Goal: Task Accomplishment & Management: Use online tool/utility

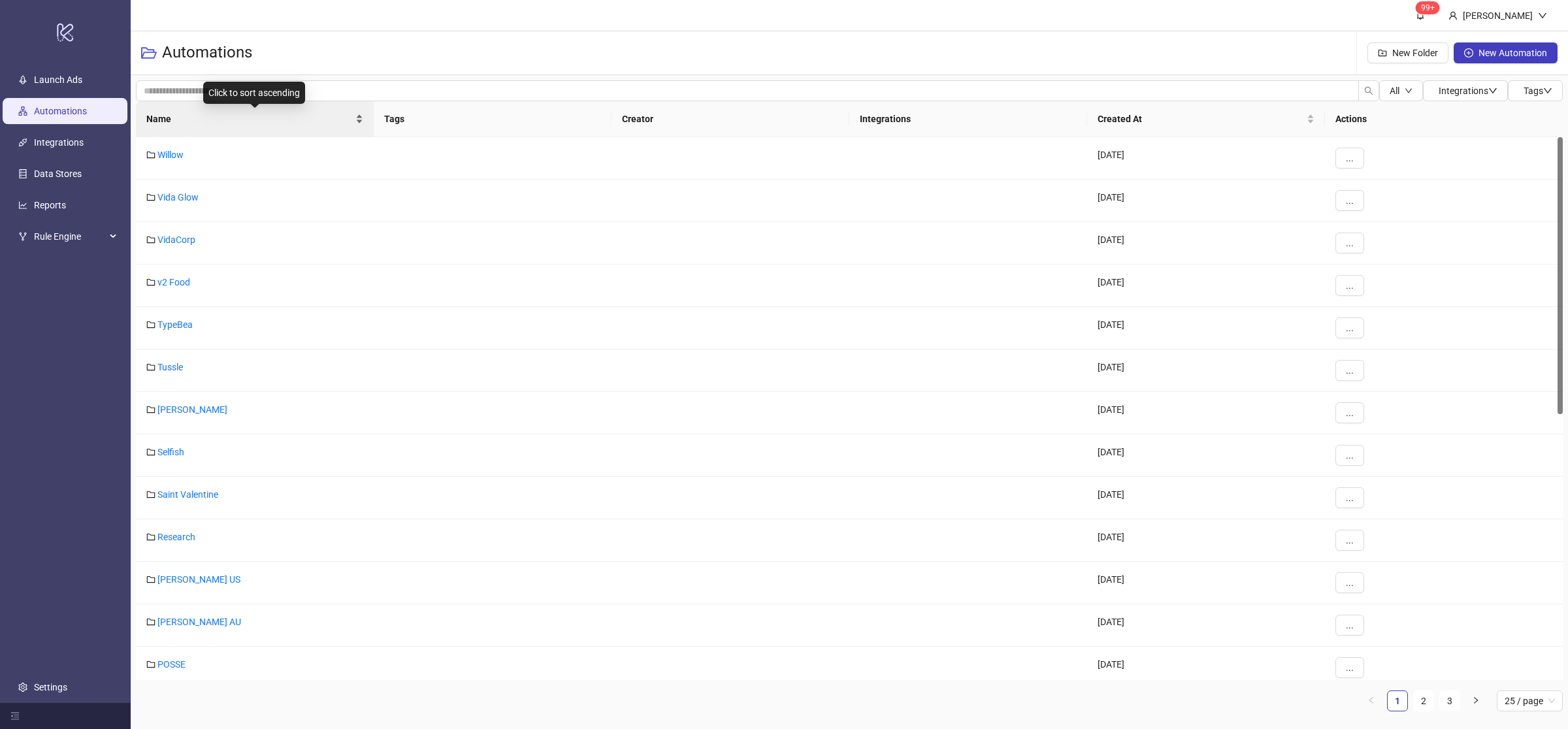
click at [359, 123] on div "Name" at bounding box center [255, 119] width 217 height 15
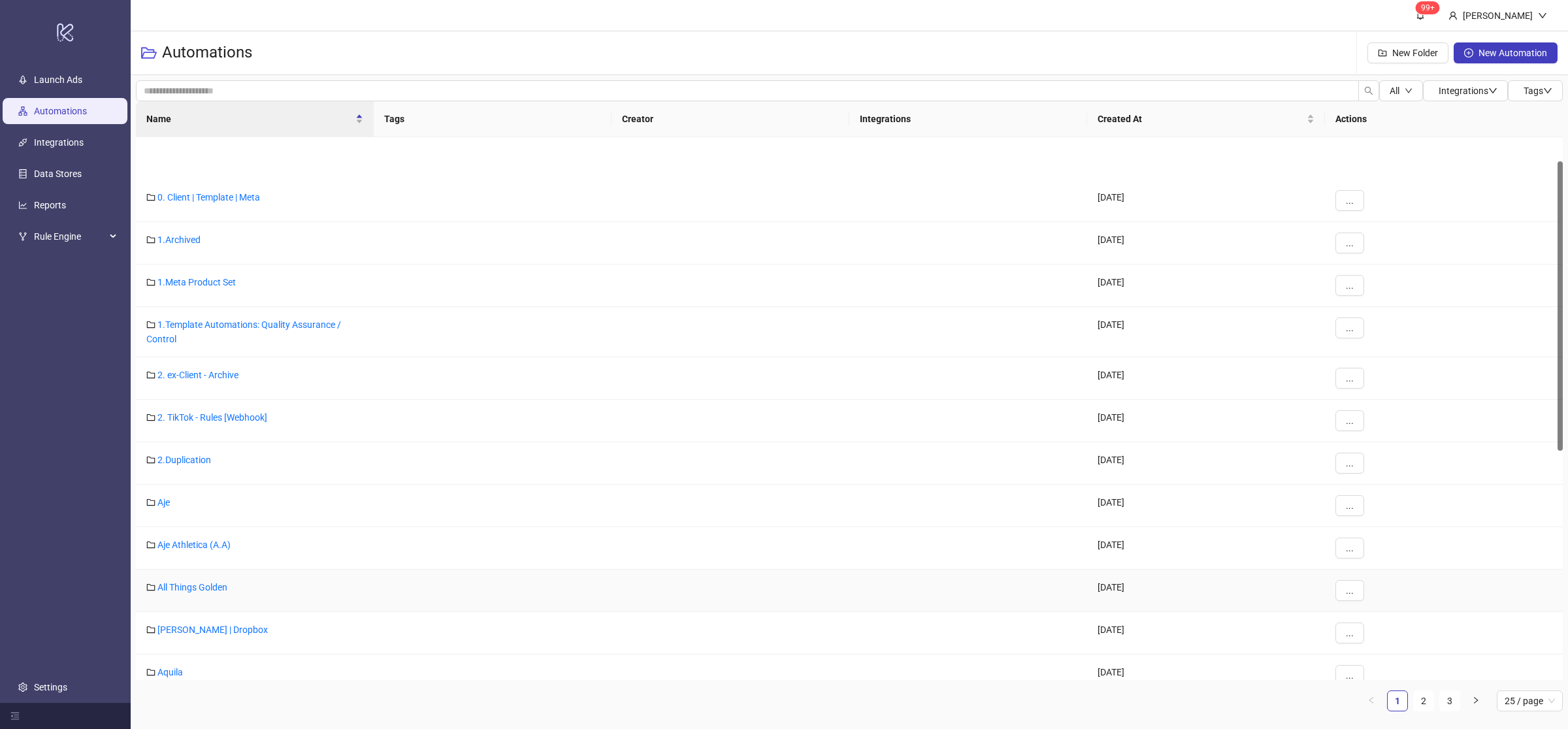
scroll to position [426, 0]
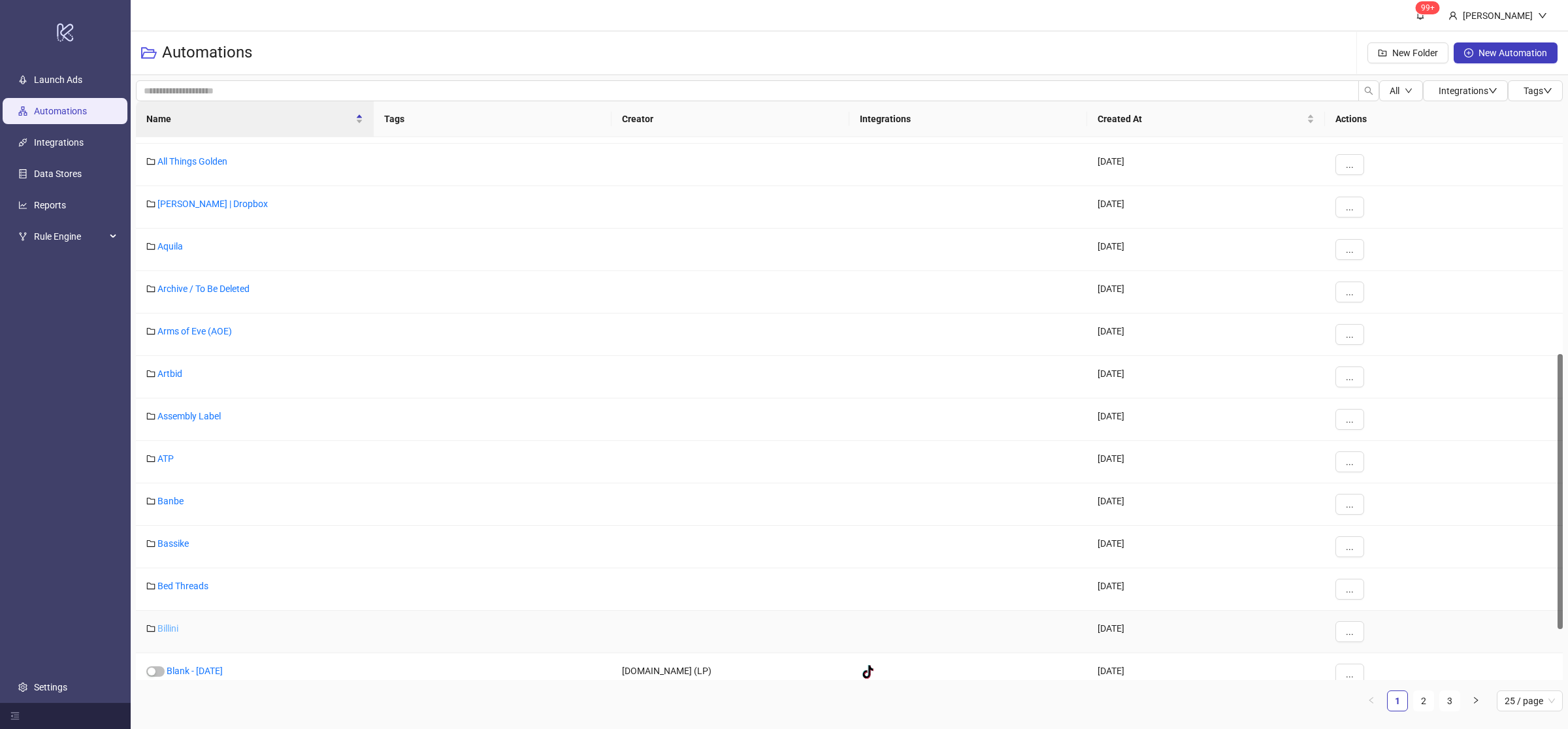
click at [174, 628] on link "Billini" at bounding box center [168, 628] width 21 height 10
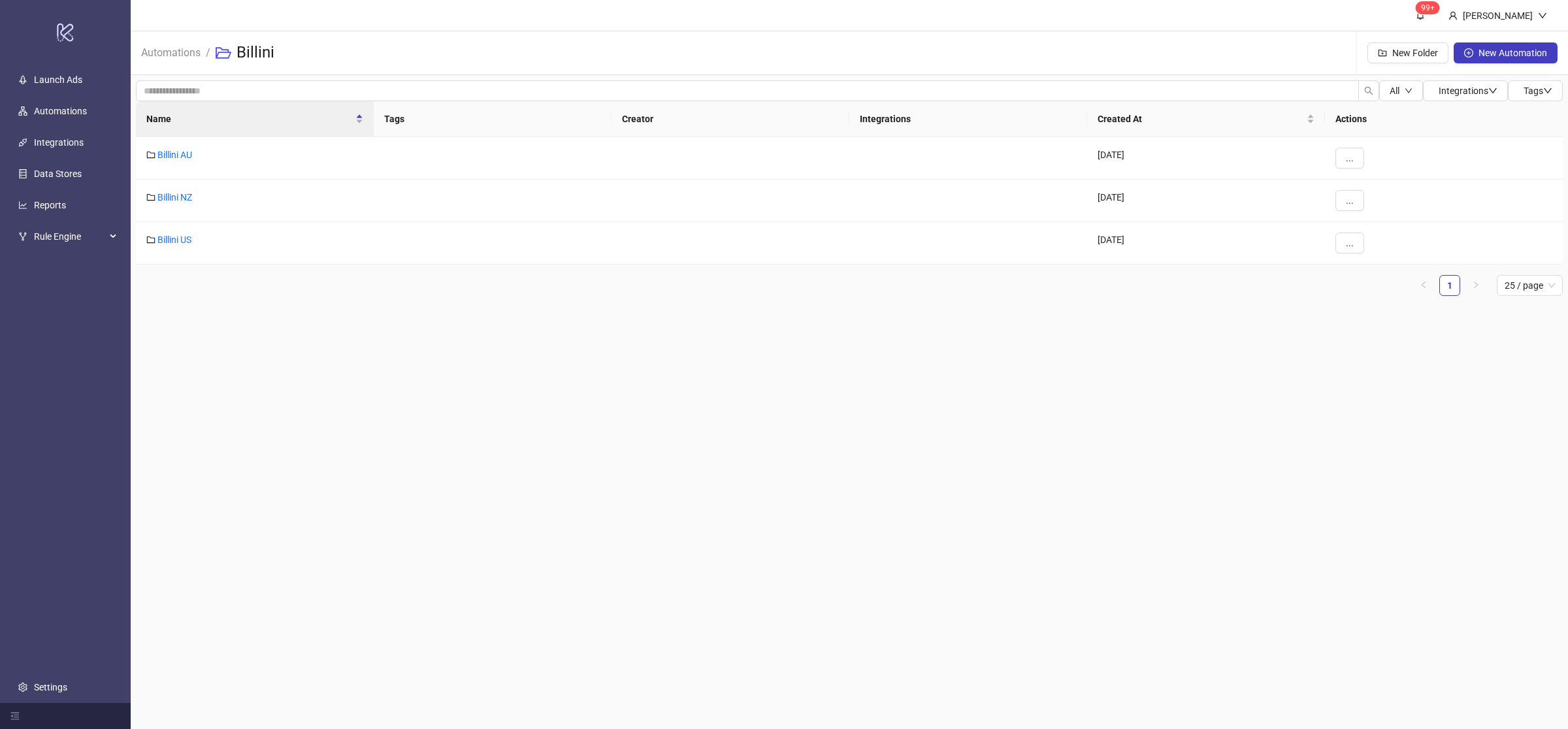
click at [344, 358] on main "99+ [PERSON_NAME] Automations / Billini New Folder New Automation All Integrati…" at bounding box center [849, 364] width 1437 height 729
click at [176, 153] on link "Billini AU" at bounding box center [175, 155] width 34 height 10
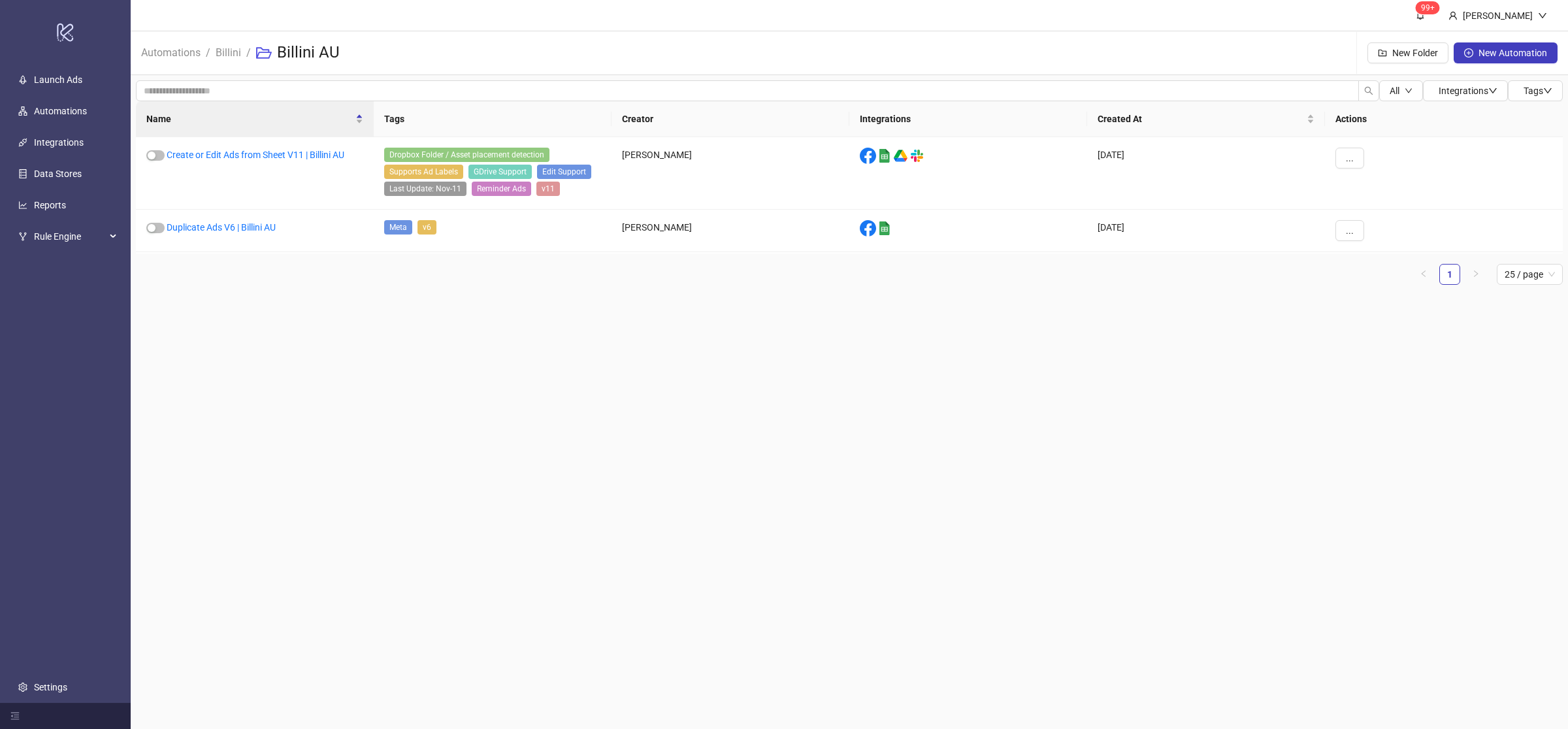
click at [355, 352] on main "99+ [PERSON_NAME] Automations / Billini / Billini AU New Folder New Automation …" at bounding box center [849, 364] width 1437 height 729
click at [271, 225] on link "Duplicate Ads V6 | Billini AU" at bounding box center [221, 227] width 109 height 10
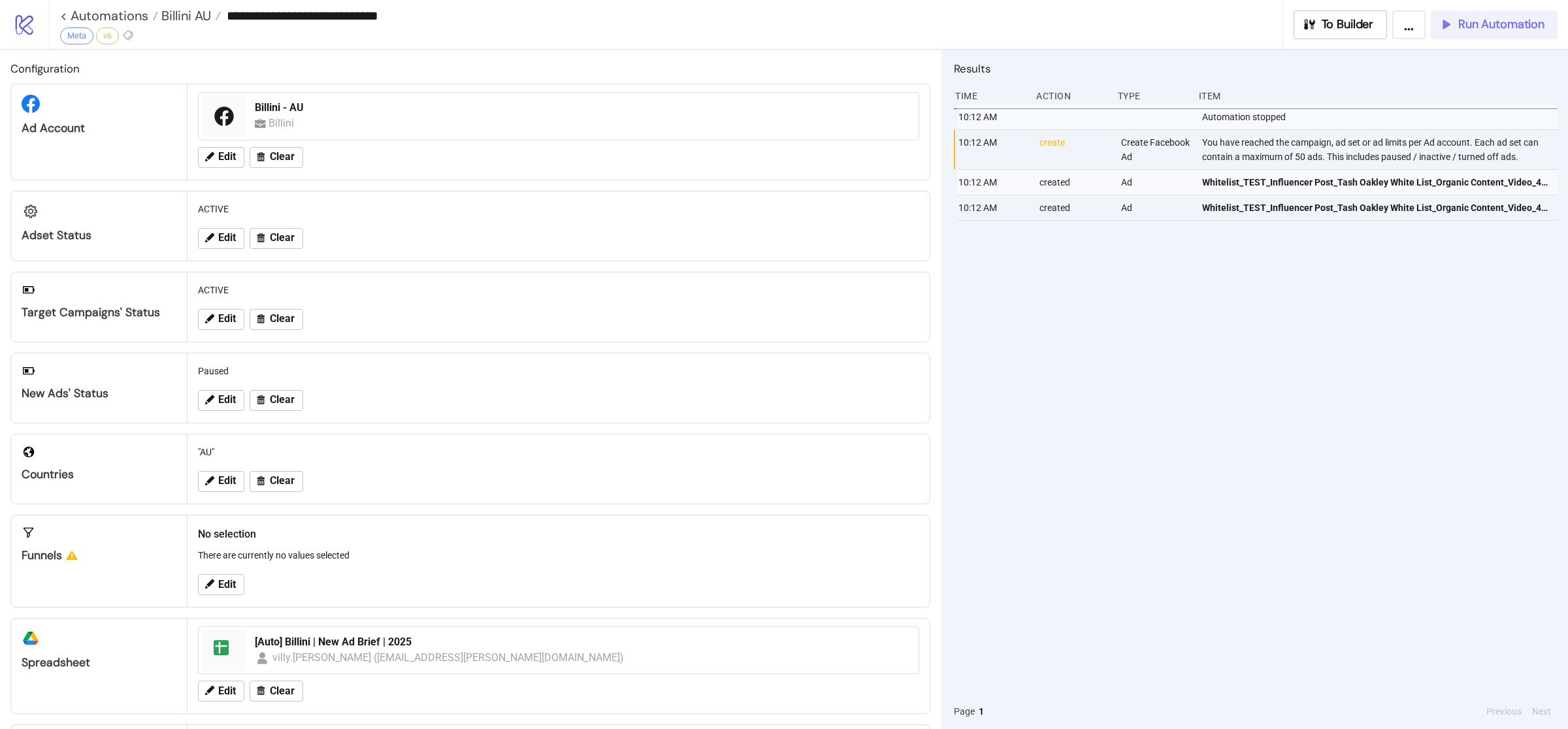
click at [1477, 26] on span "Run Automation" at bounding box center [1502, 24] width 86 height 15
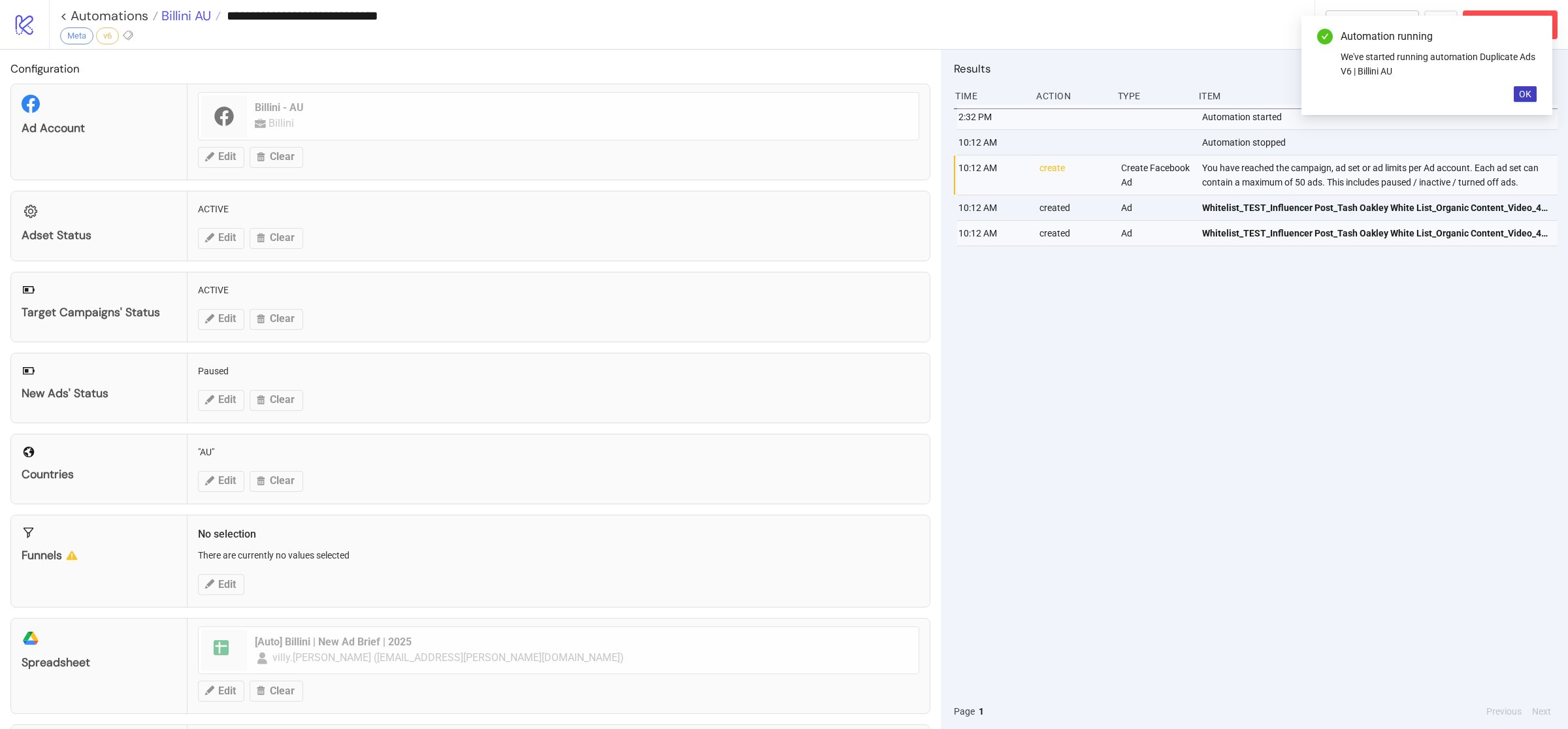
click at [179, 18] on span "Billini AU" at bounding box center [184, 16] width 53 height 17
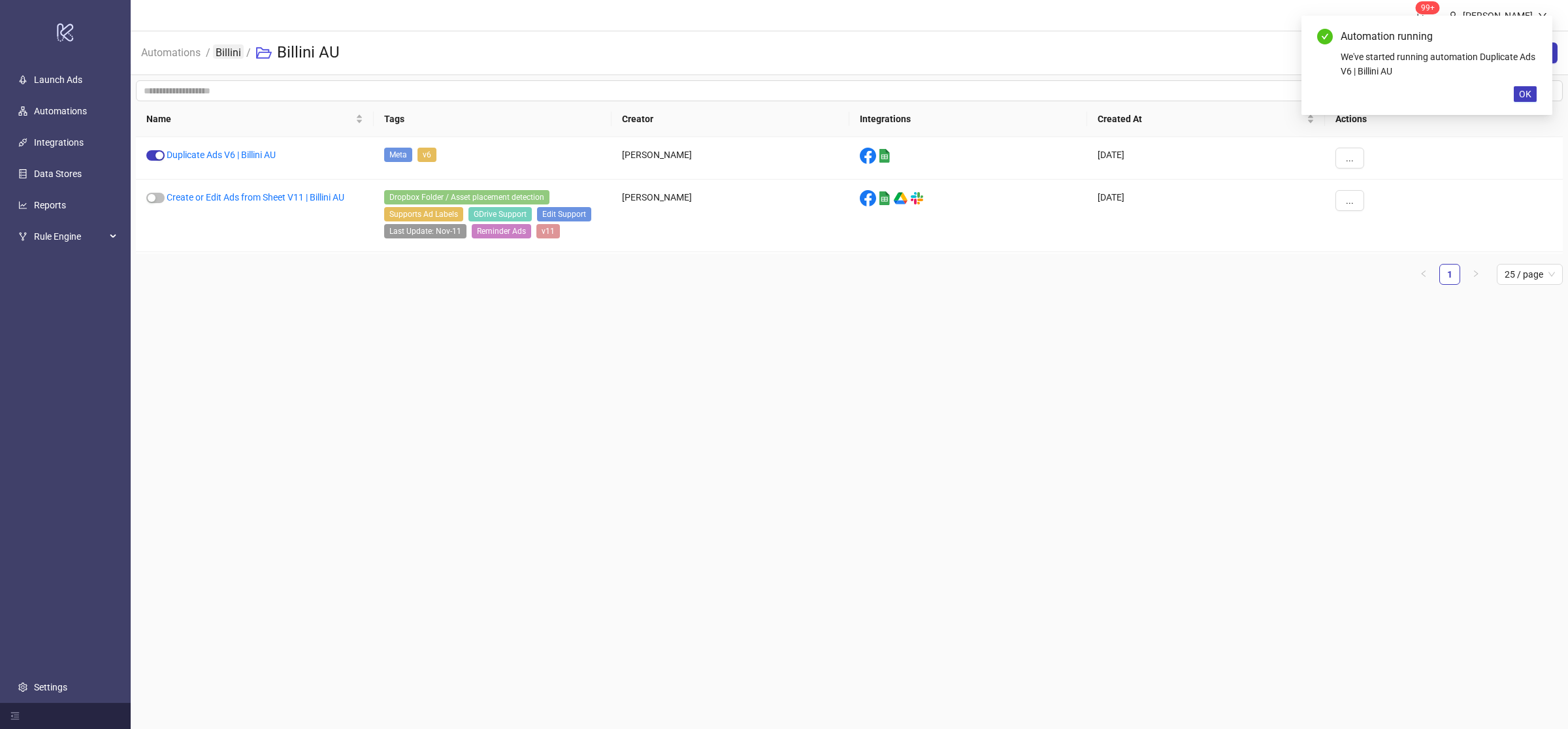
click at [231, 53] on link "Billini" at bounding box center [228, 52] width 31 height 15
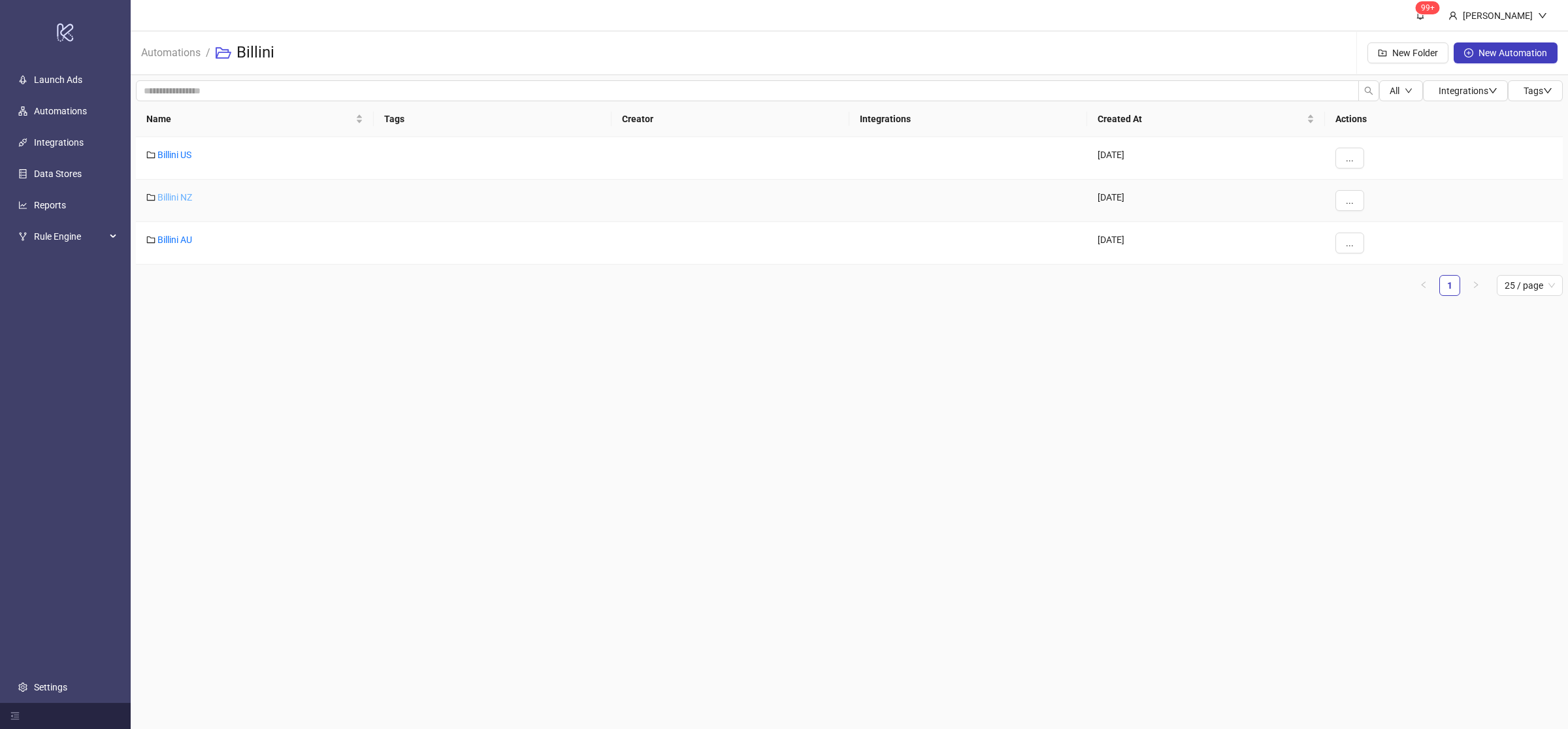
click at [185, 198] on link "Billini NZ" at bounding box center [175, 197] width 34 height 10
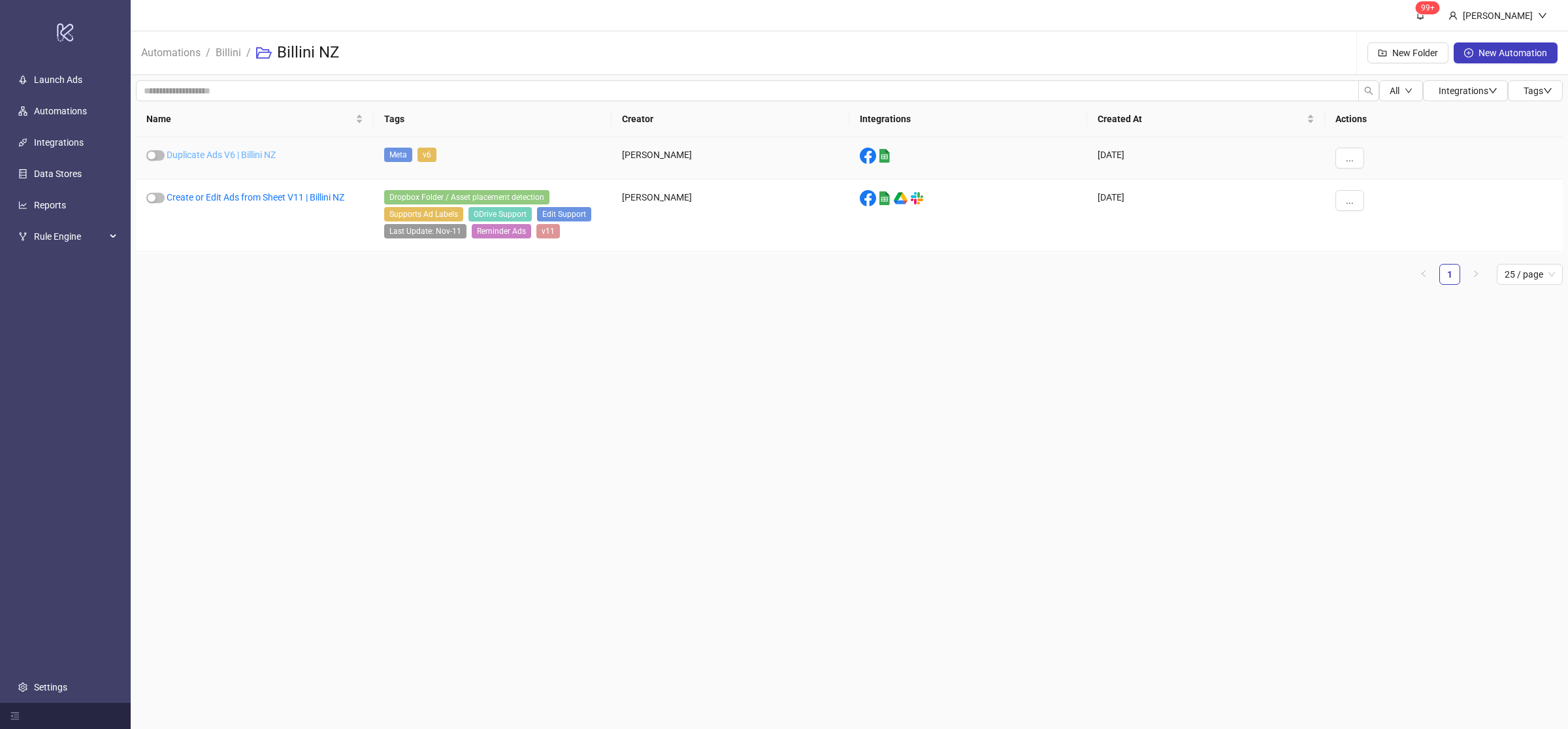
click at [251, 156] on link "Duplicate Ads V6 | Billini NZ" at bounding box center [221, 155] width 109 height 10
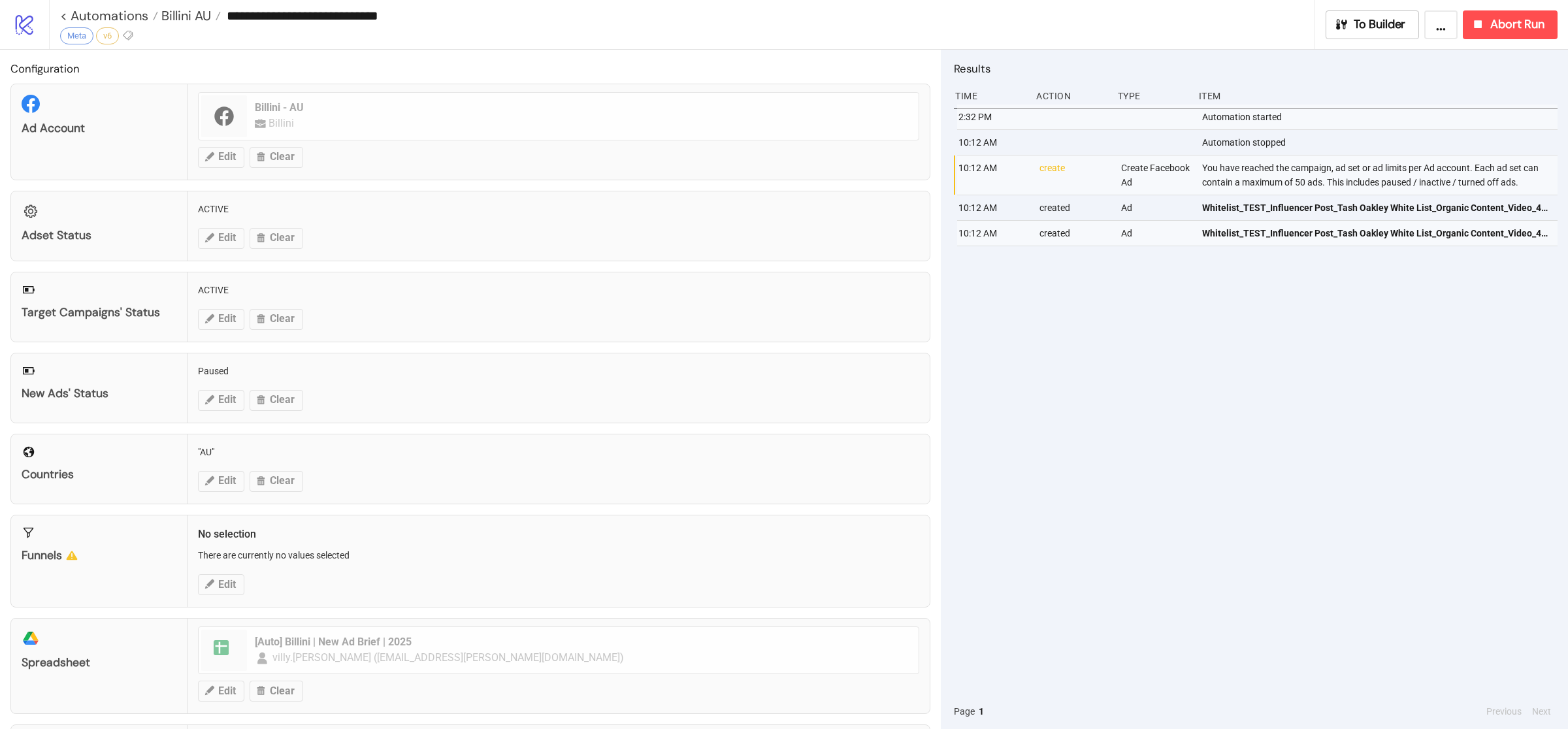
type input "**********"
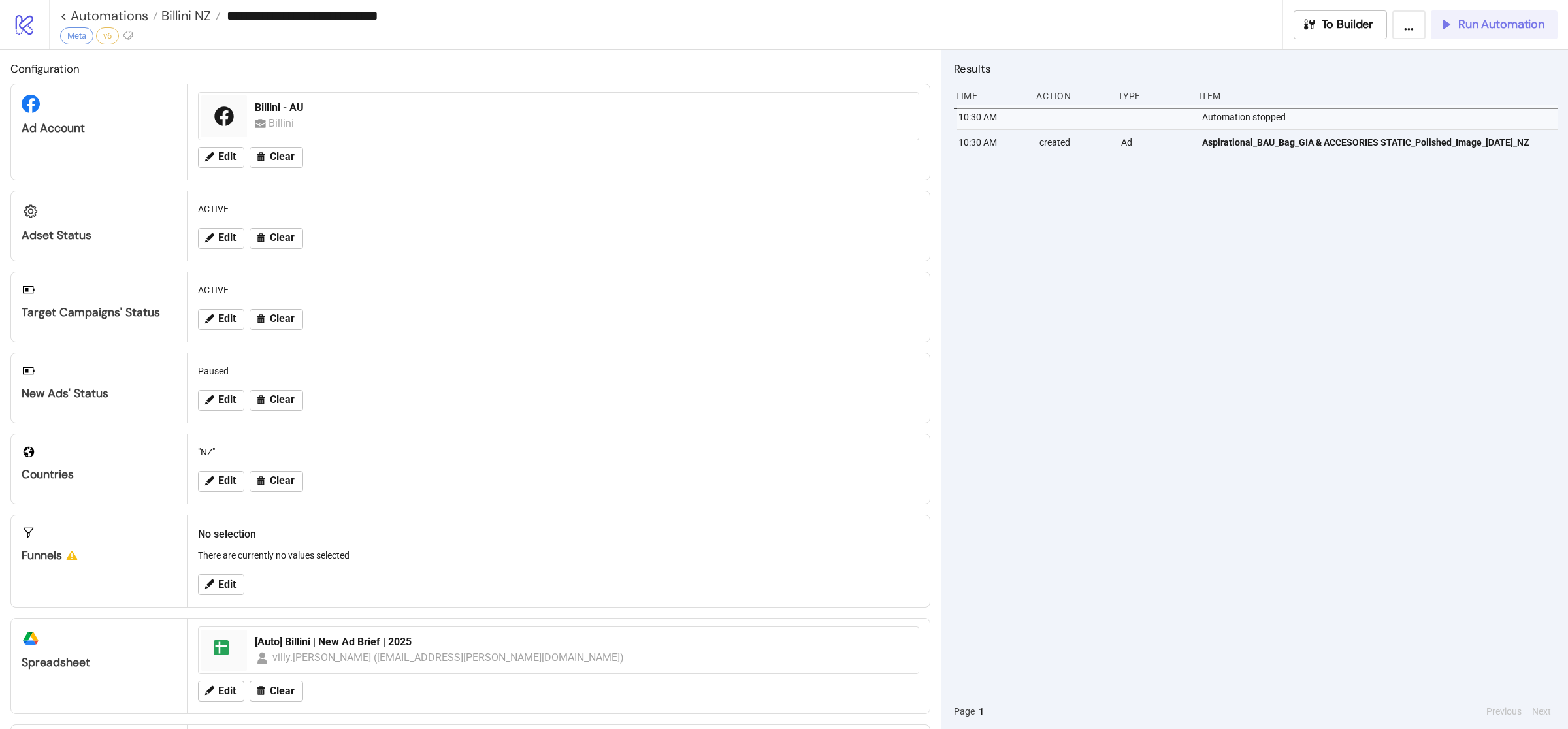
click at [1483, 28] on span "Run Automation" at bounding box center [1502, 24] width 86 height 15
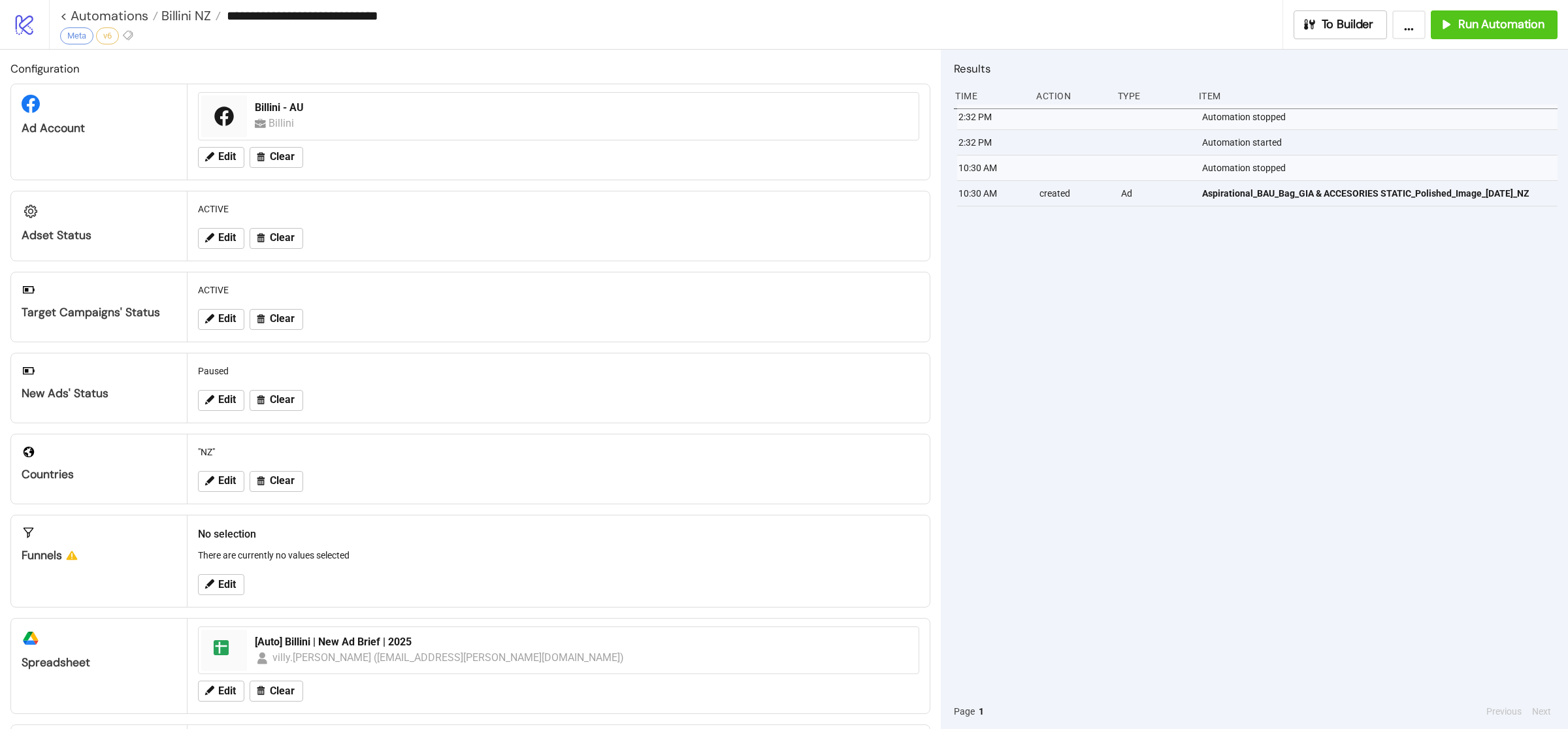
click at [1224, 302] on div "2:32 PM Automation stopped 2:32 PM Automation started 10:30 AM Automation stopp…" at bounding box center [1255, 399] width 603 height 589
click at [1189, 435] on div "2:32 PM Automation stopped 2:32 PM Automation started 10:30 AM Automation stopp…" at bounding box center [1255, 399] width 603 height 589
click at [1448, 31] on div "Run Automation" at bounding box center [1491, 24] width 106 height 15
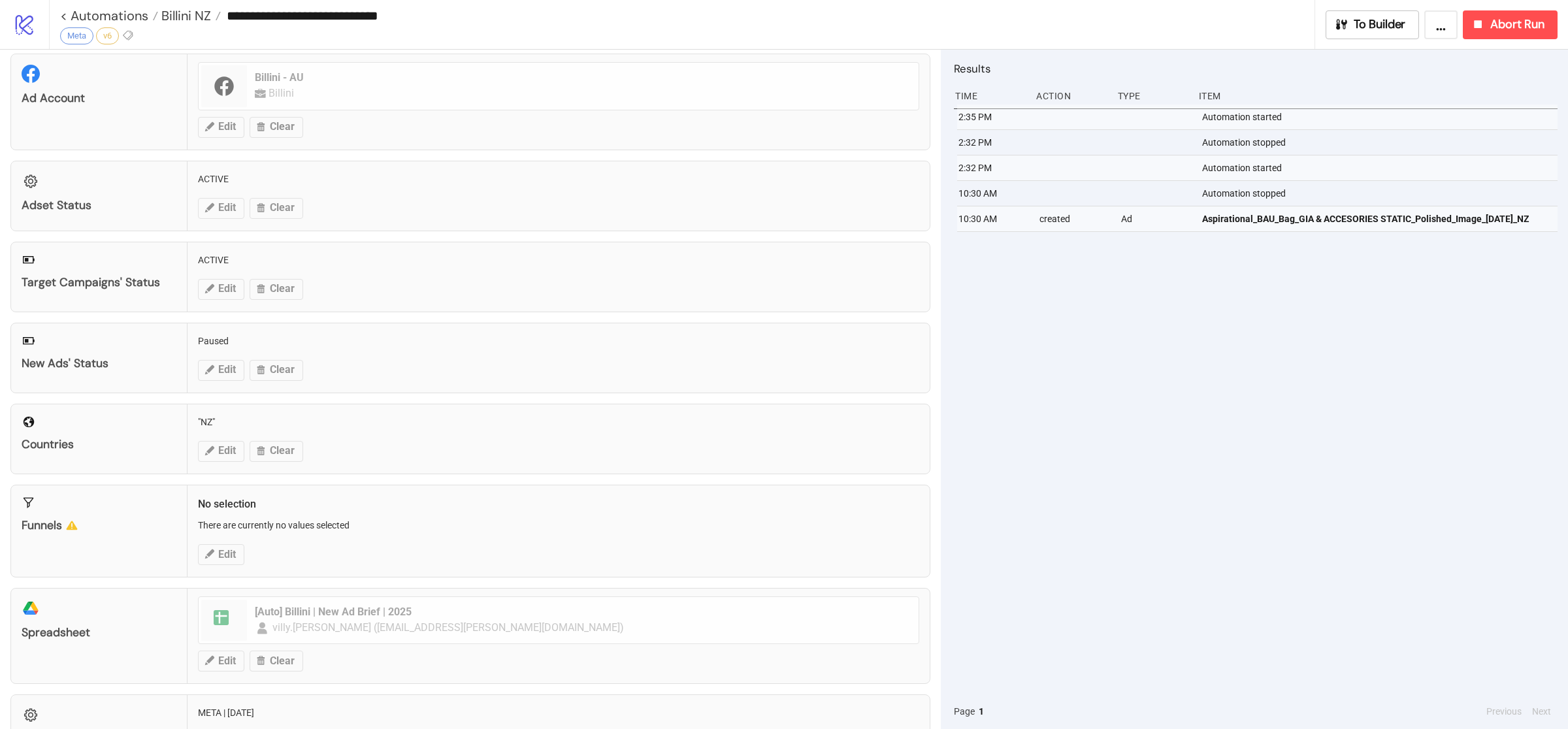
scroll to position [90, 0]
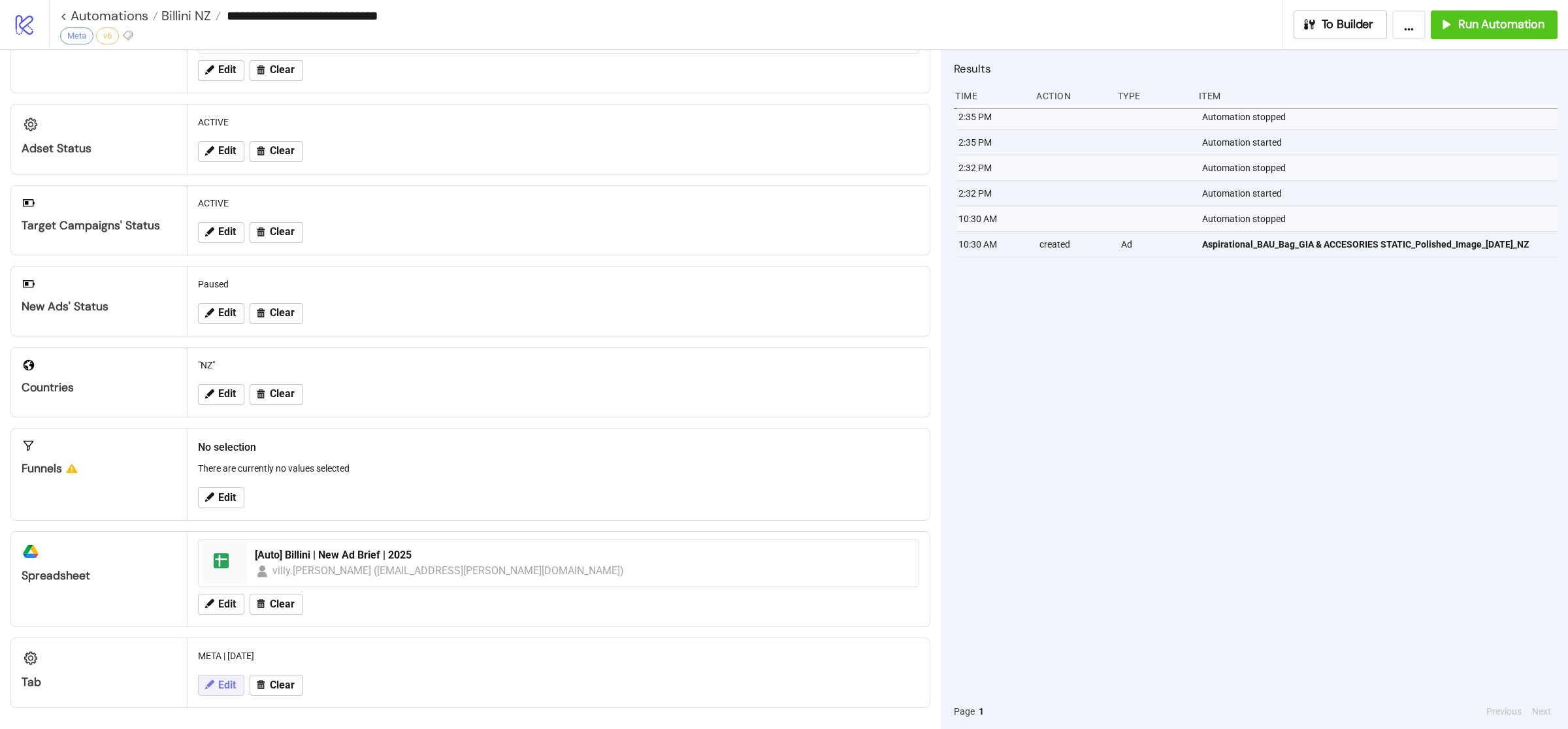
click at [232, 683] on span "Edit" at bounding box center [227, 685] width 17 height 12
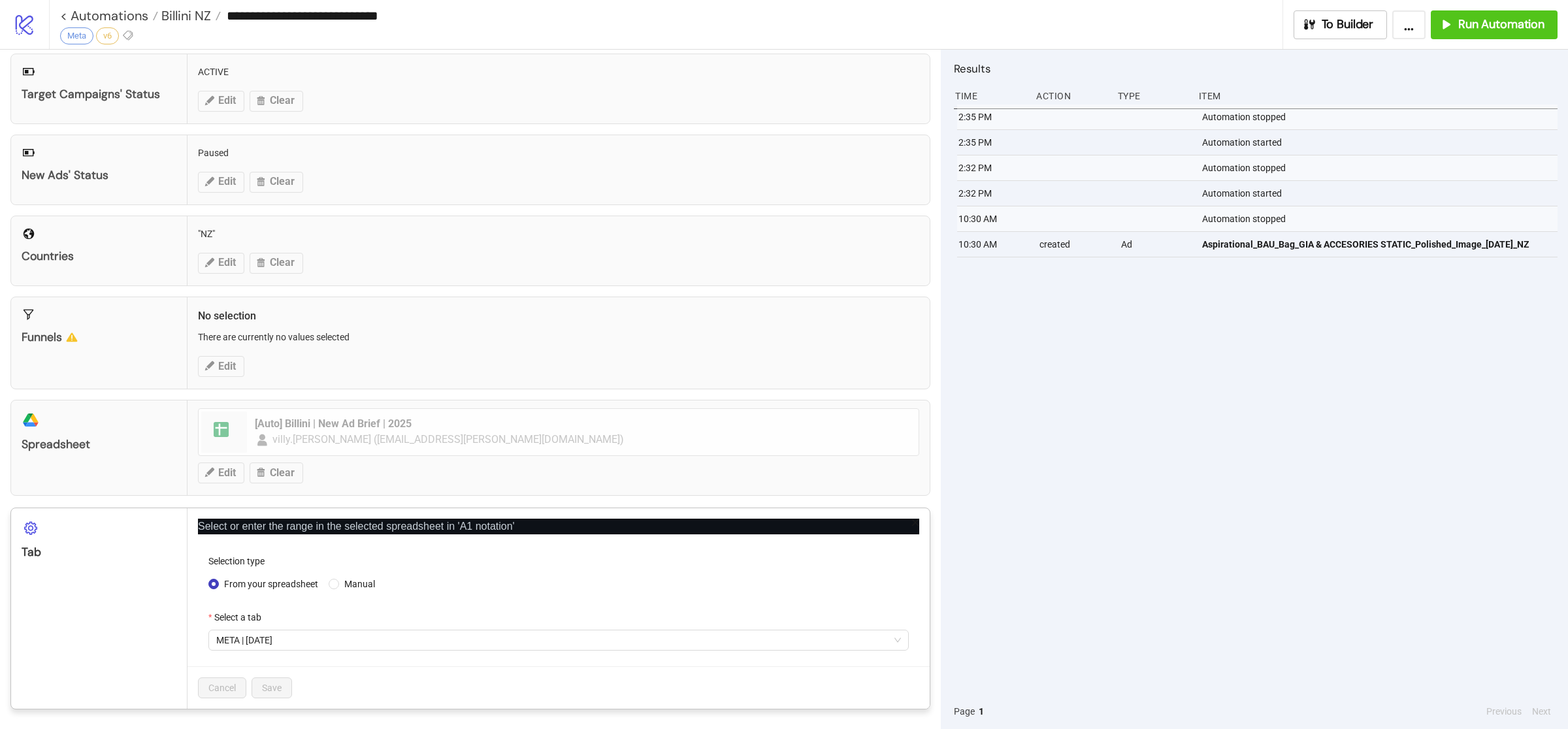
scroll to position [221, 0]
click at [315, 649] on span "META | [DATE]" at bounding box center [559, 639] width 684 height 20
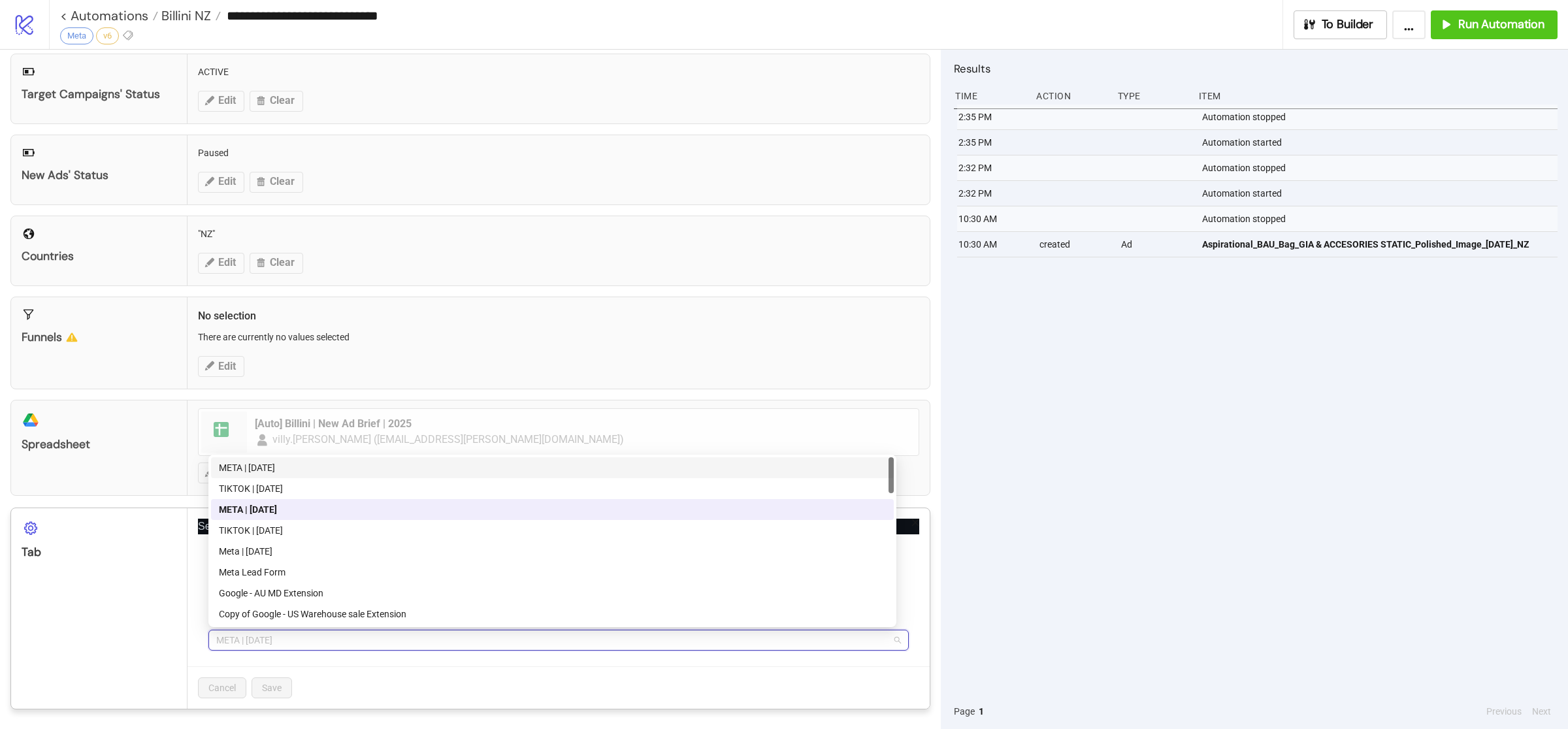
click at [298, 465] on div "META | [DATE]" at bounding box center [553, 467] width 667 height 15
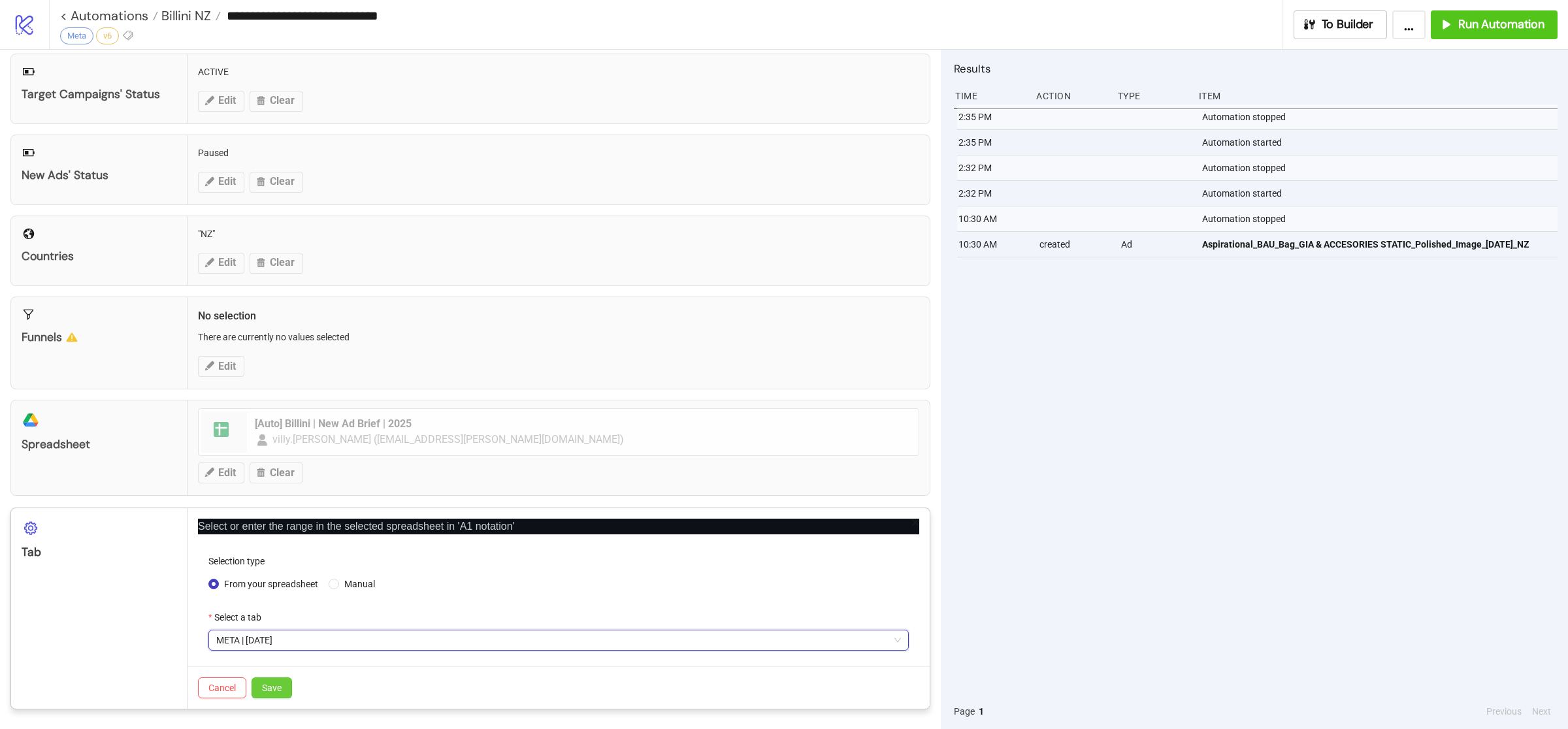
click at [273, 683] on span "Save" at bounding box center [272, 688] width 20 height 10
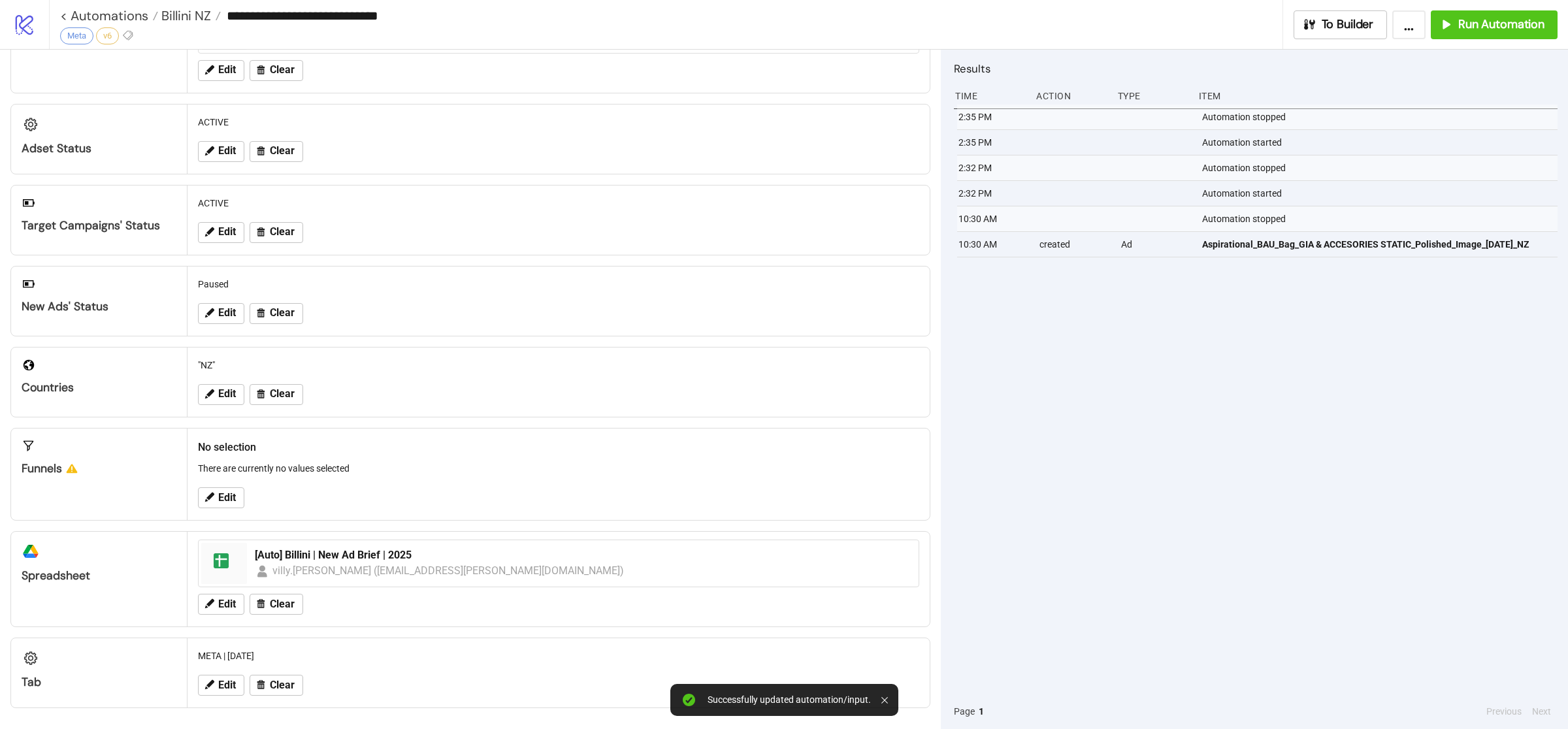
click at [1089, 497] on div "2:35 PM Automation stopped 2:35 PM Automation started 2:32 PM Automation stoppe…" at bounding box center [1255, 399] width 603 height 589
click at [1170, 414] on div "2:35 PM Automation stopped 2:35 PM Automation started 2:32 PM Automation stoppe…" at bounding box center [1255, 399] width 603 height 589
click at [1482, 27] on span "Run Automation" at bounding box center [1502, 24] width 86 height 15
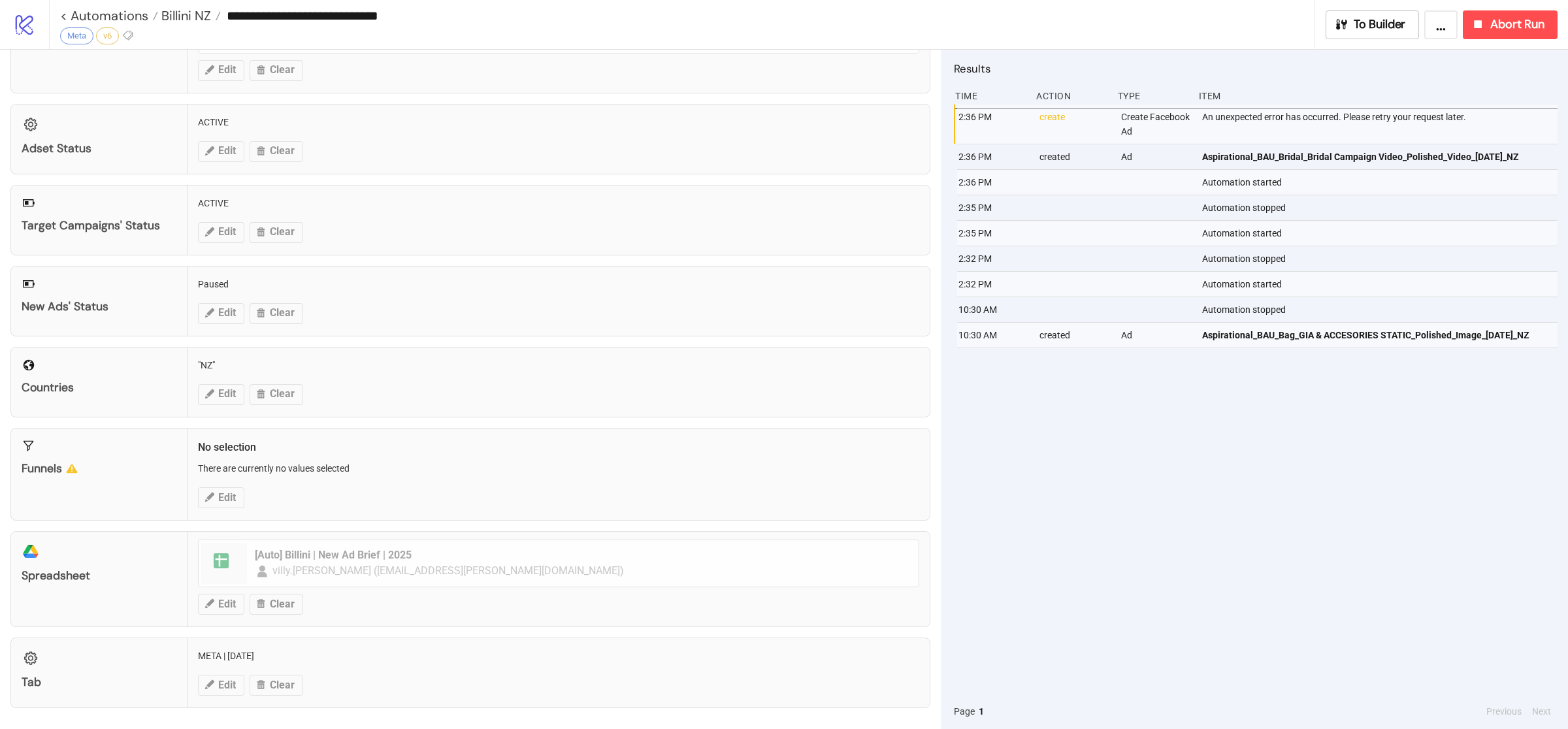
click at [1203, 507] on div "2:36 PM create Create Facebook Ad An unexpected error has occurred. Please retr…" at bounding box center [1255, 399] width 603 height 589
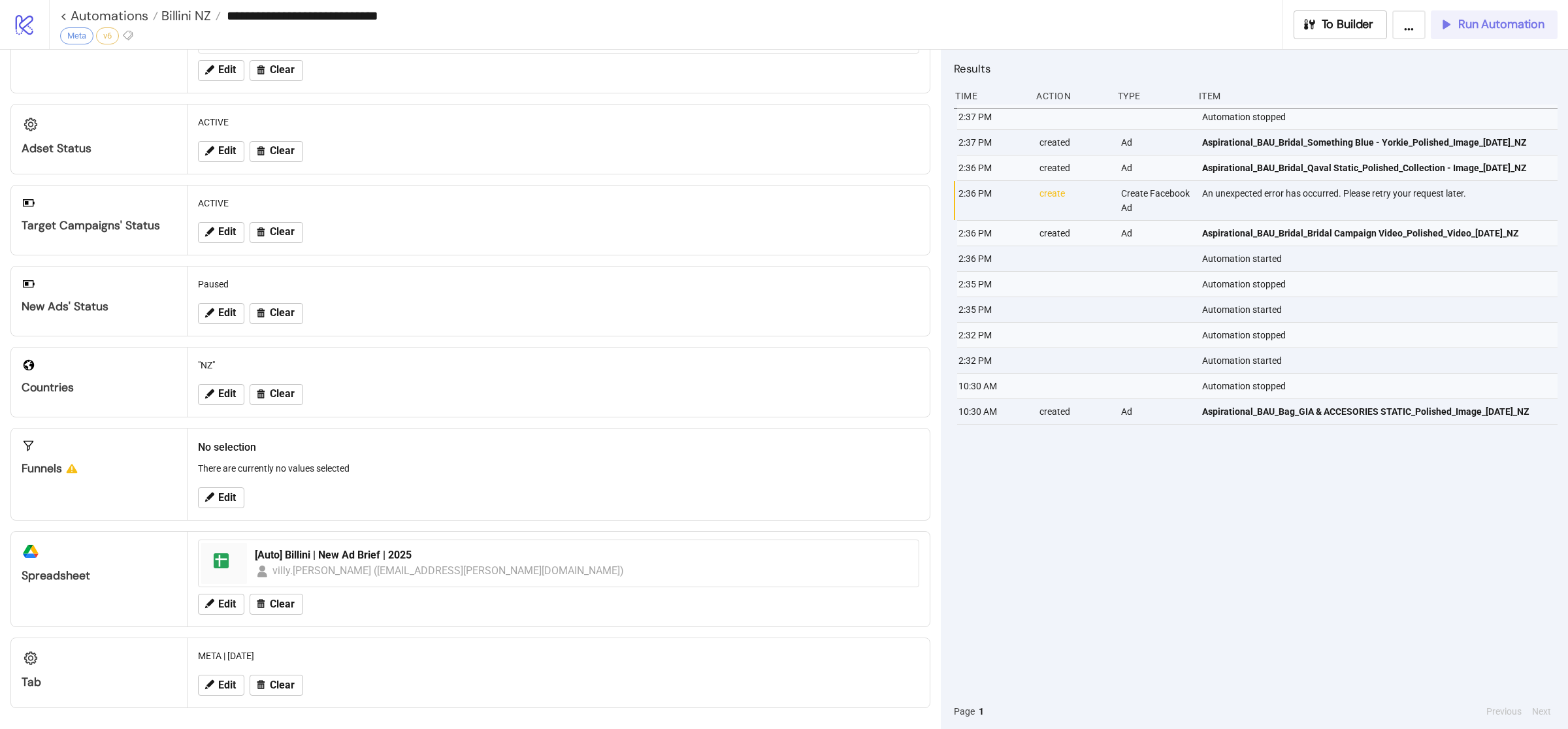
click at [1505, 17] on span "Run Automation" at bounding box center [1502, 24] width 86 height 15
